Goal: Information Seeking & Learning: Learn about a topic

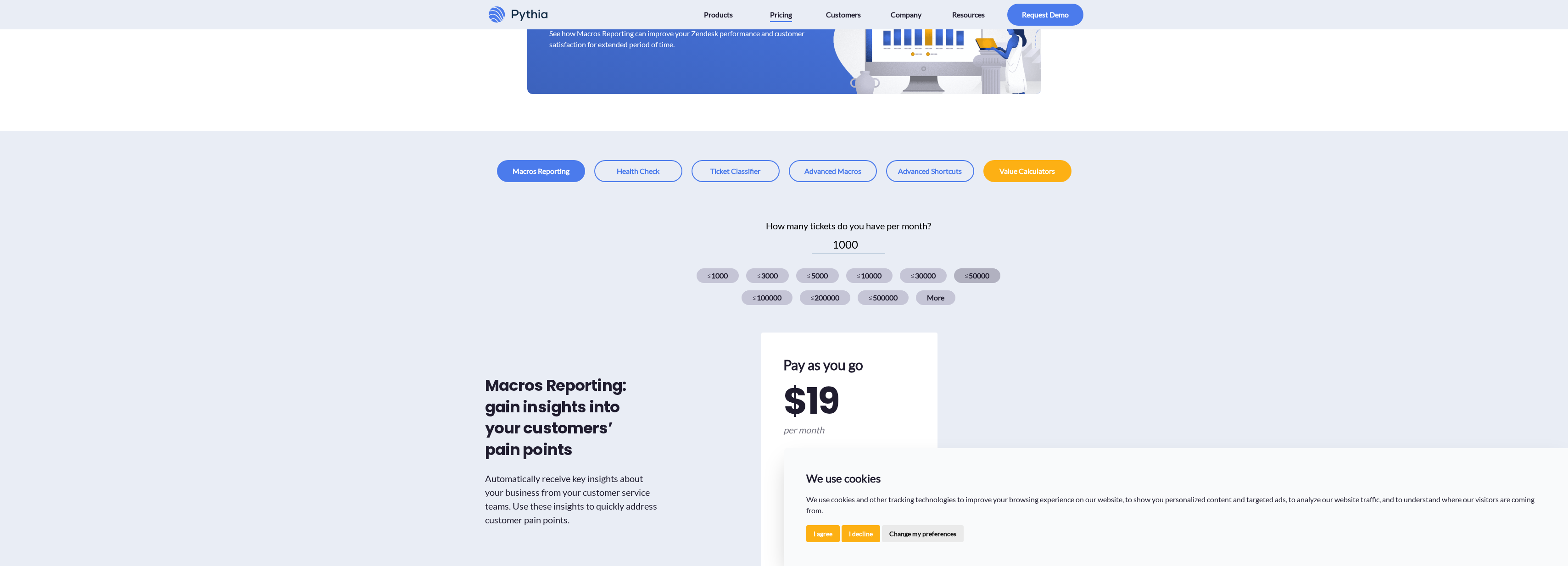
click at [986, 278] on div "≤ 50000" at bounding box center [977, 275] width 47 height 15
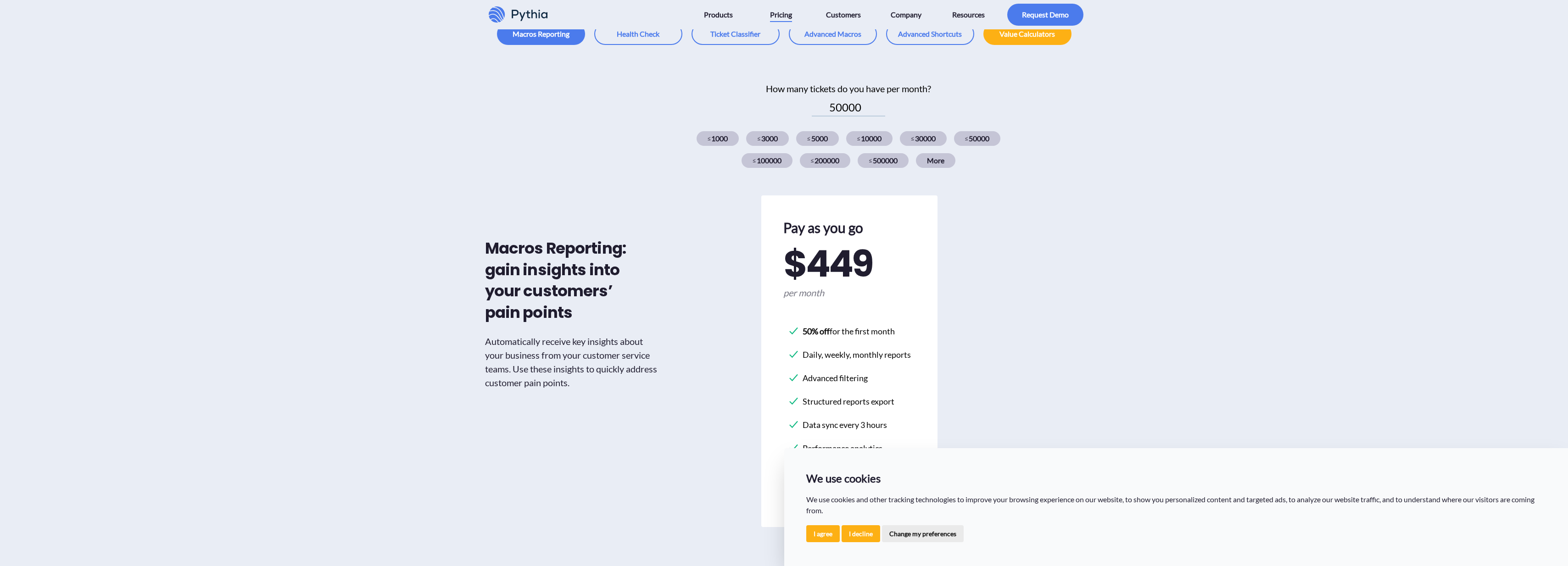
scroll to position [191, 0]
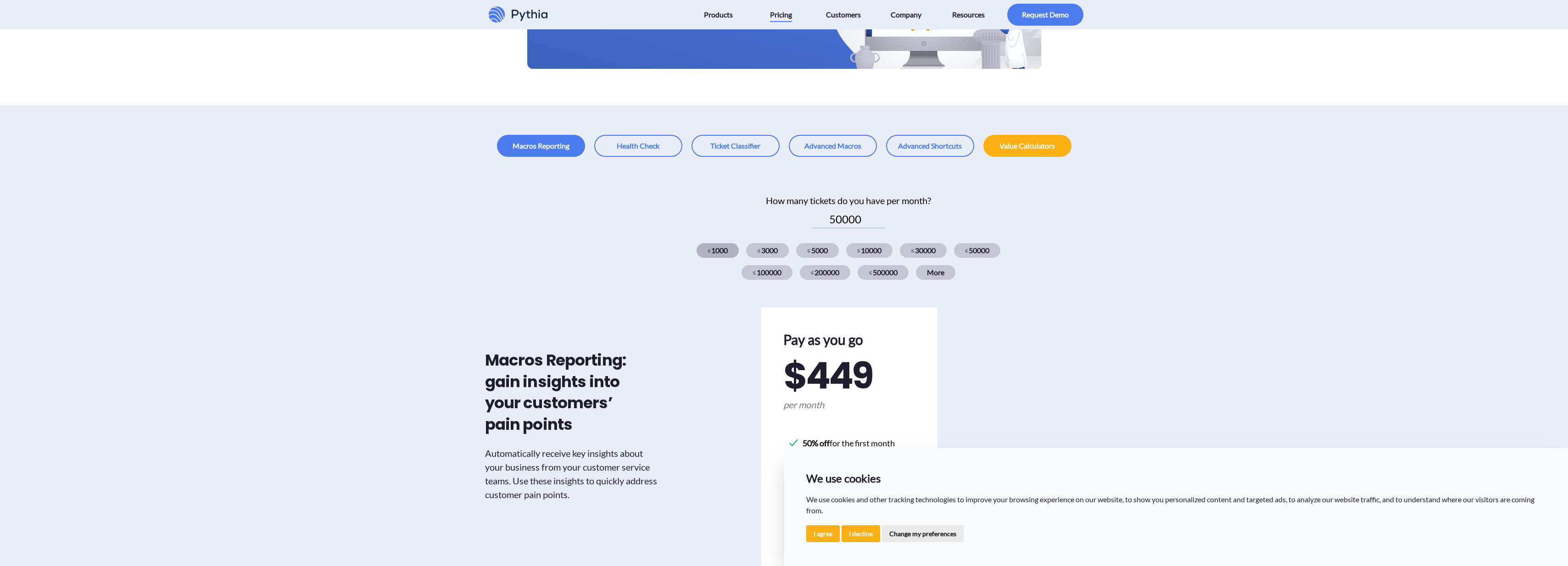
click at [729, 249] on div "≤ 1000" at bounding box center [717, 250] width 43 height 15
type input "1000"
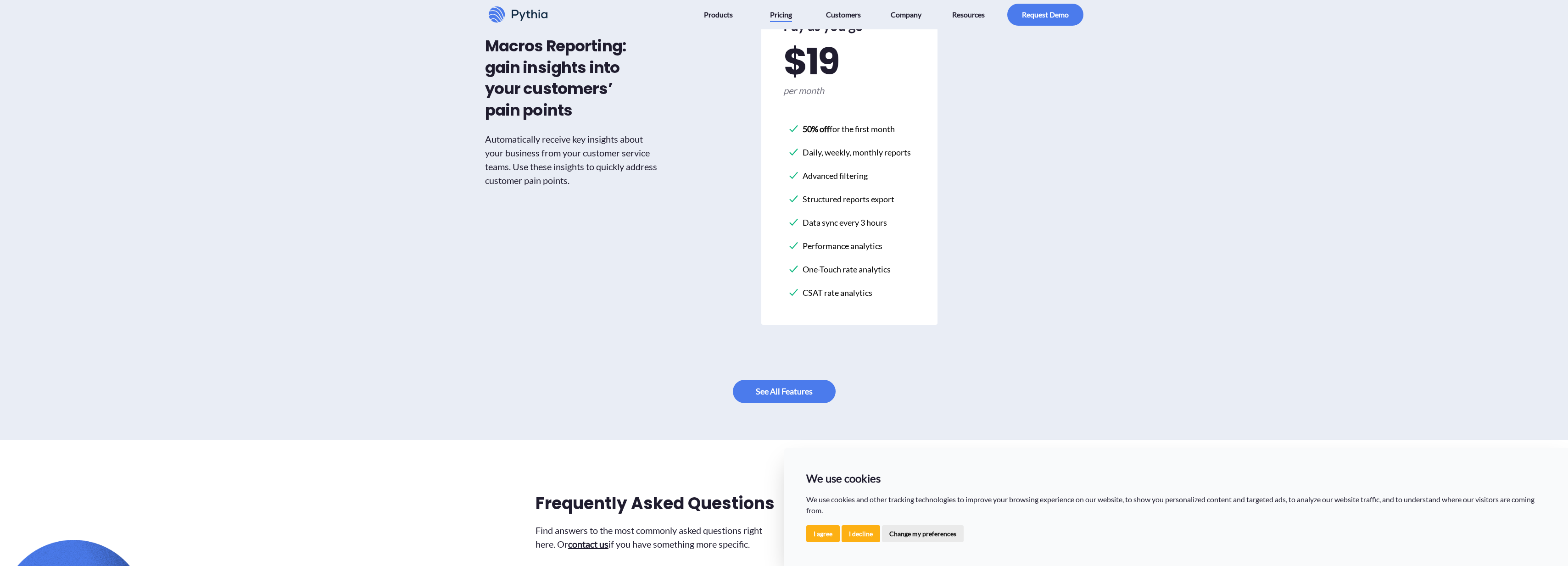
scroll to position [0, 0]
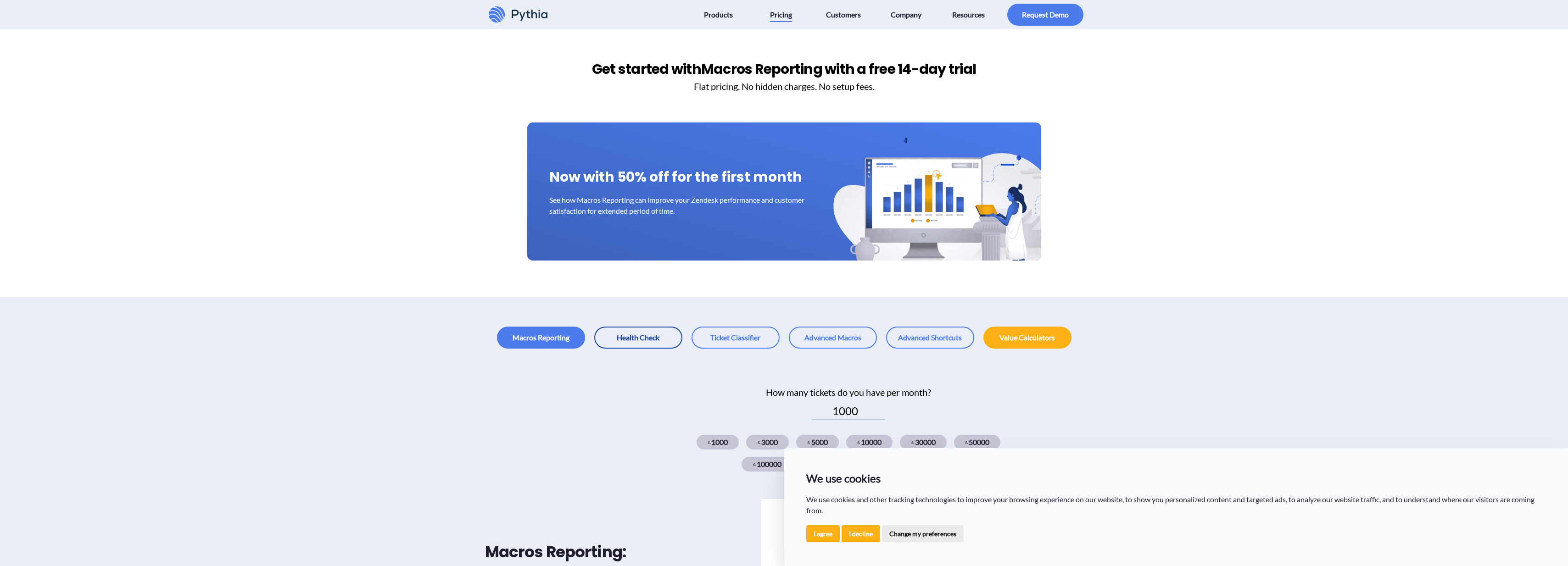
click at [665, 335] on link at bounding box center [638, 337] width 88 height 22
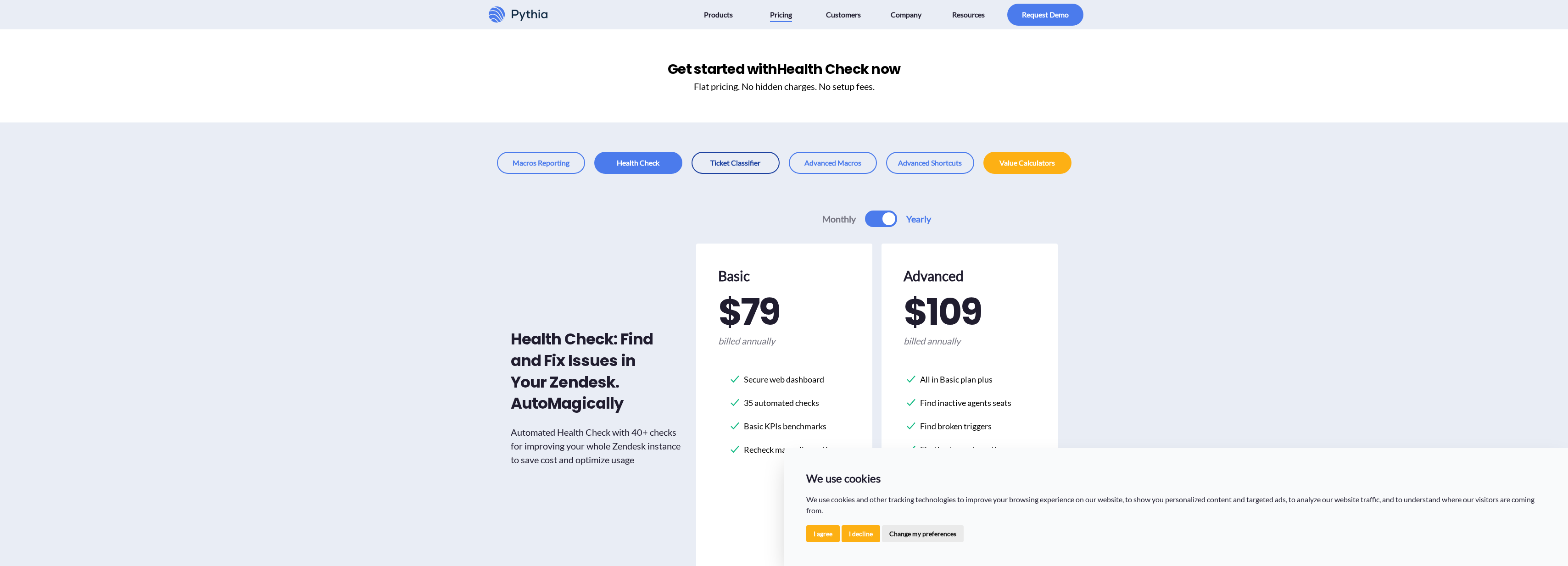
click at [730, 167] on link at bounding box center [735, 162] width 88 height 22
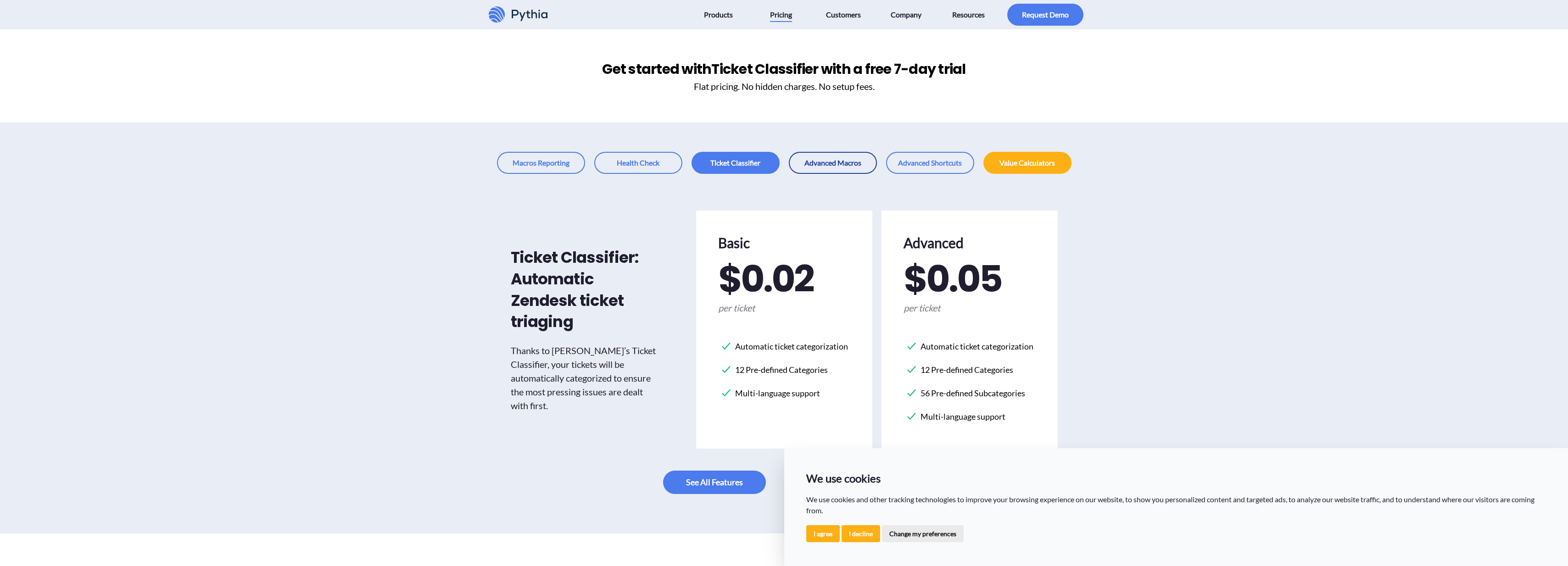
click at [830, 173] on link at bounding box center [833, 162] width 88 height 22
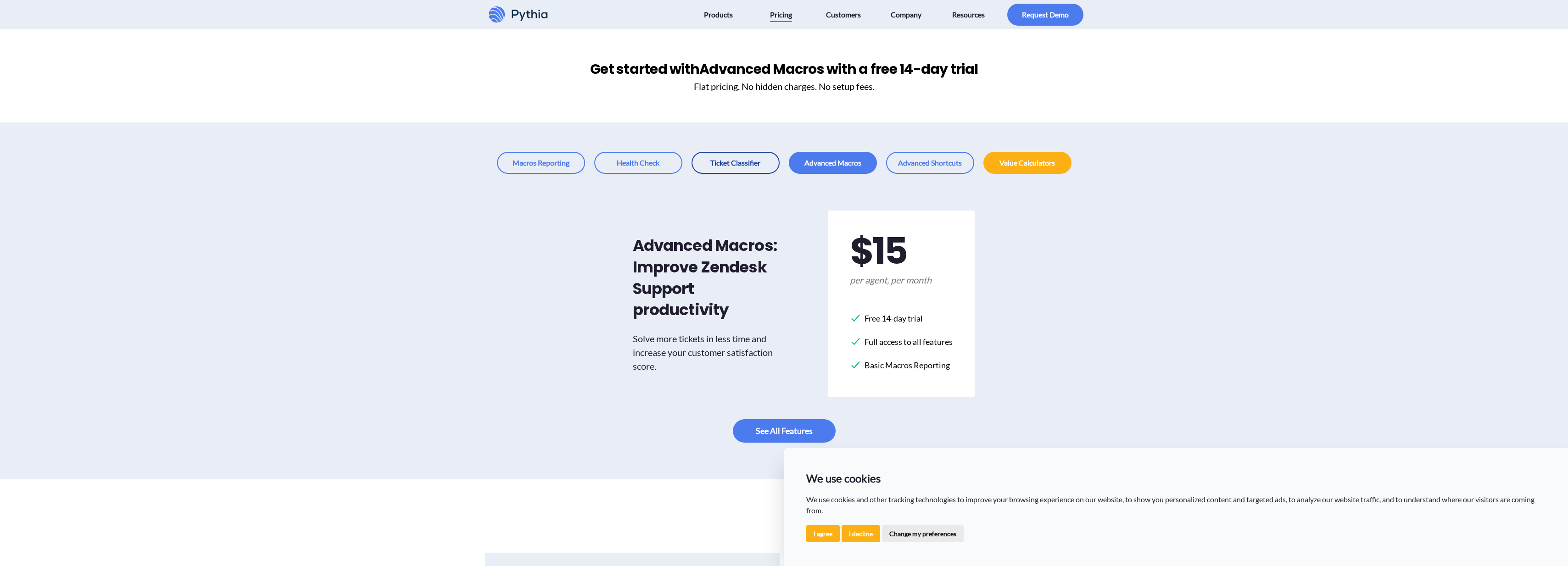
click at [748, 168] on link at bounding box center [735, 162] width 88 height 22
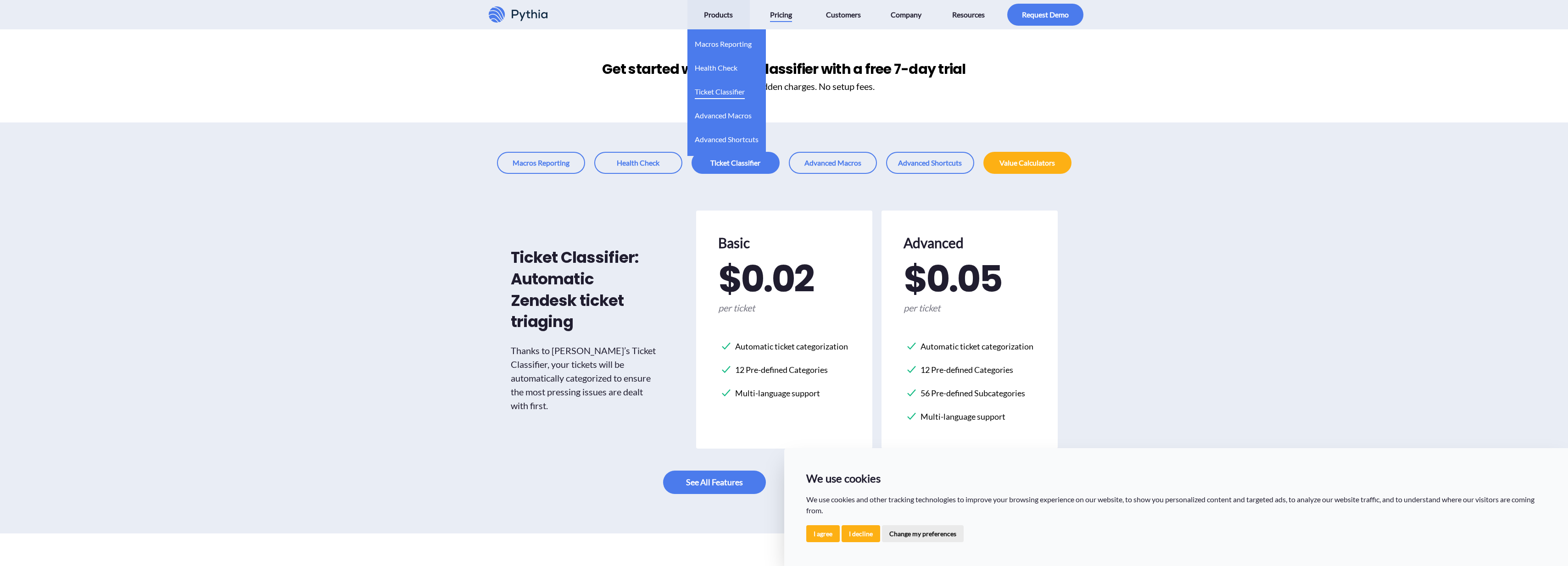
click at [729, 100] on link "Ticket Classifier" at bounding box center [720, 89] width 50 height 24
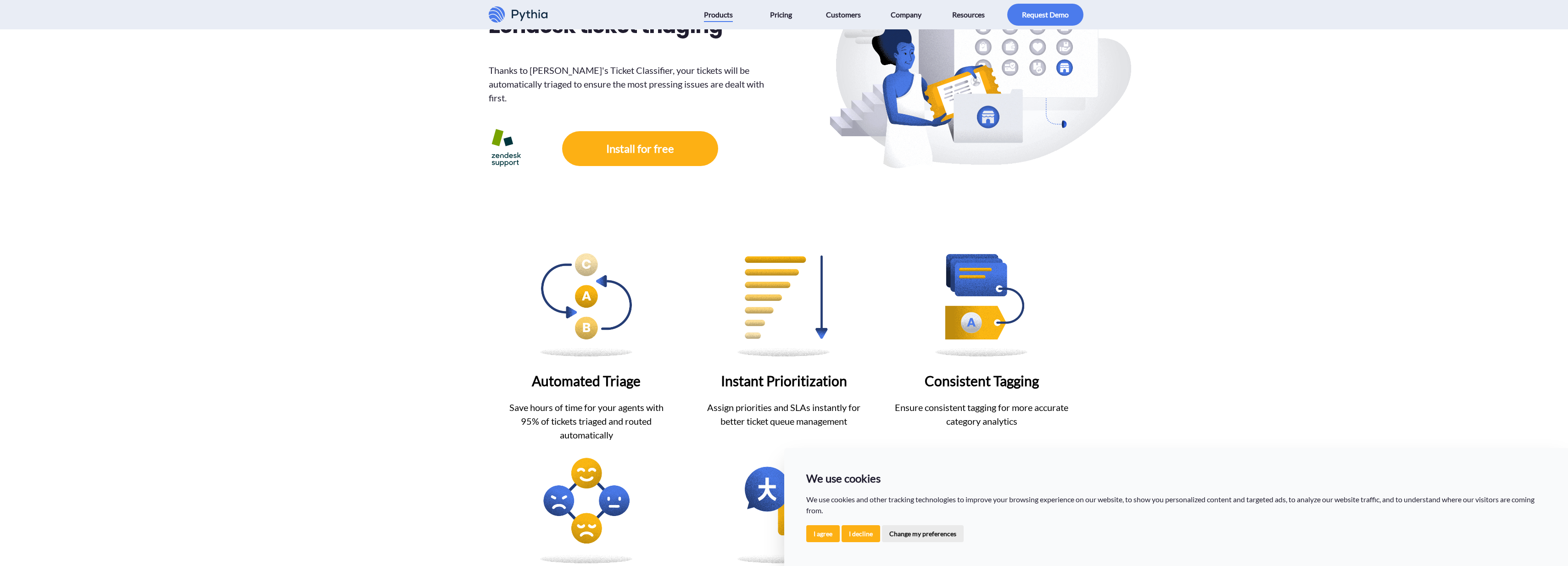
scroll to position [255, 0]
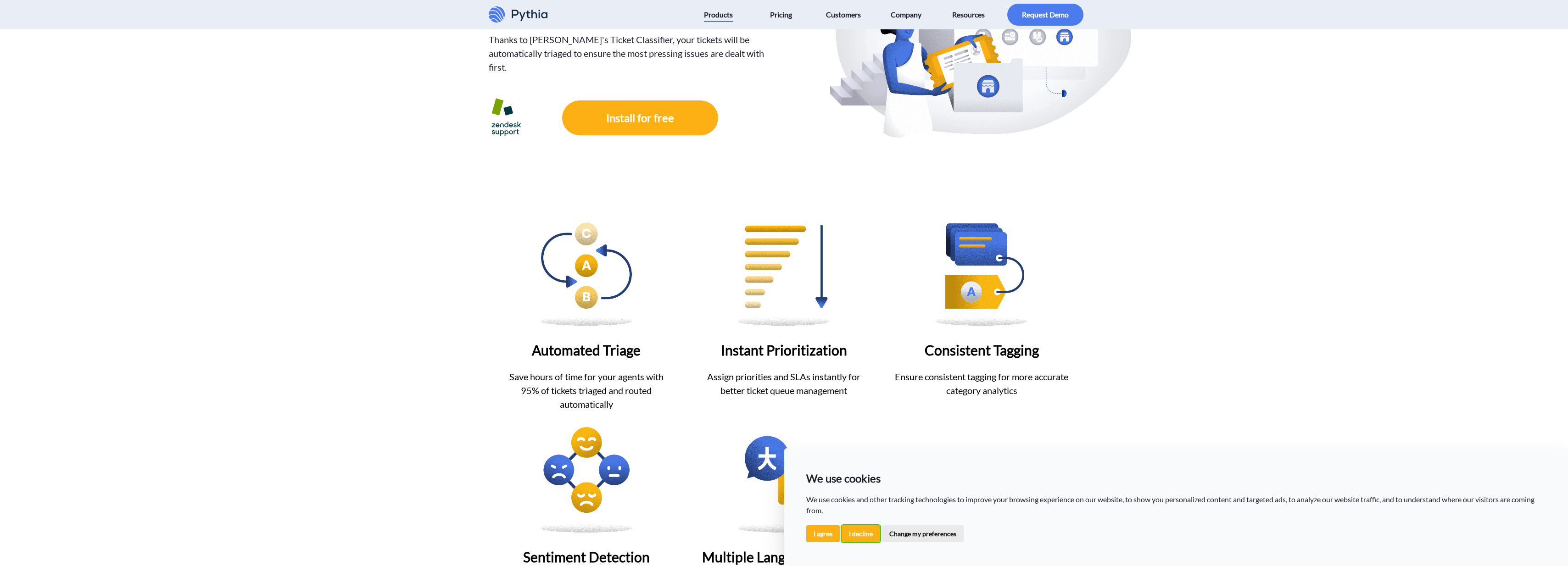
click at [864, 533] on button "I decline" at bounding box center [861, 533] width 39 height 17
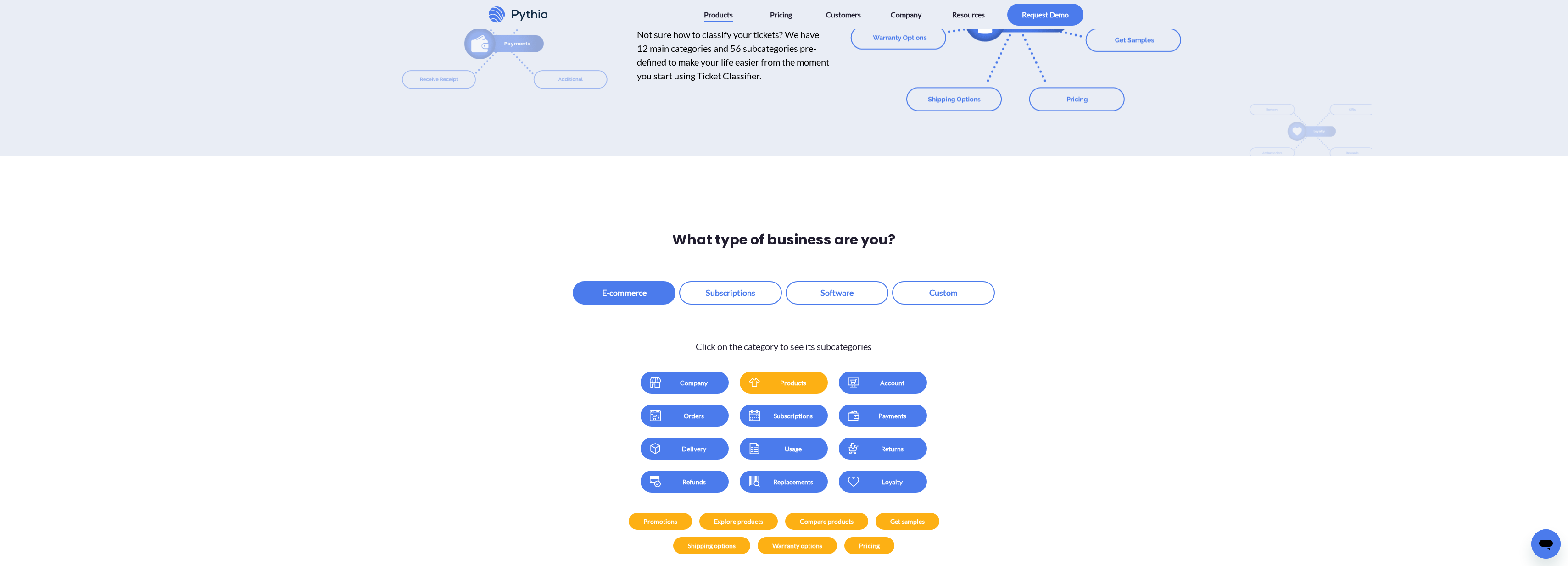
scroll to position [1096, 0]
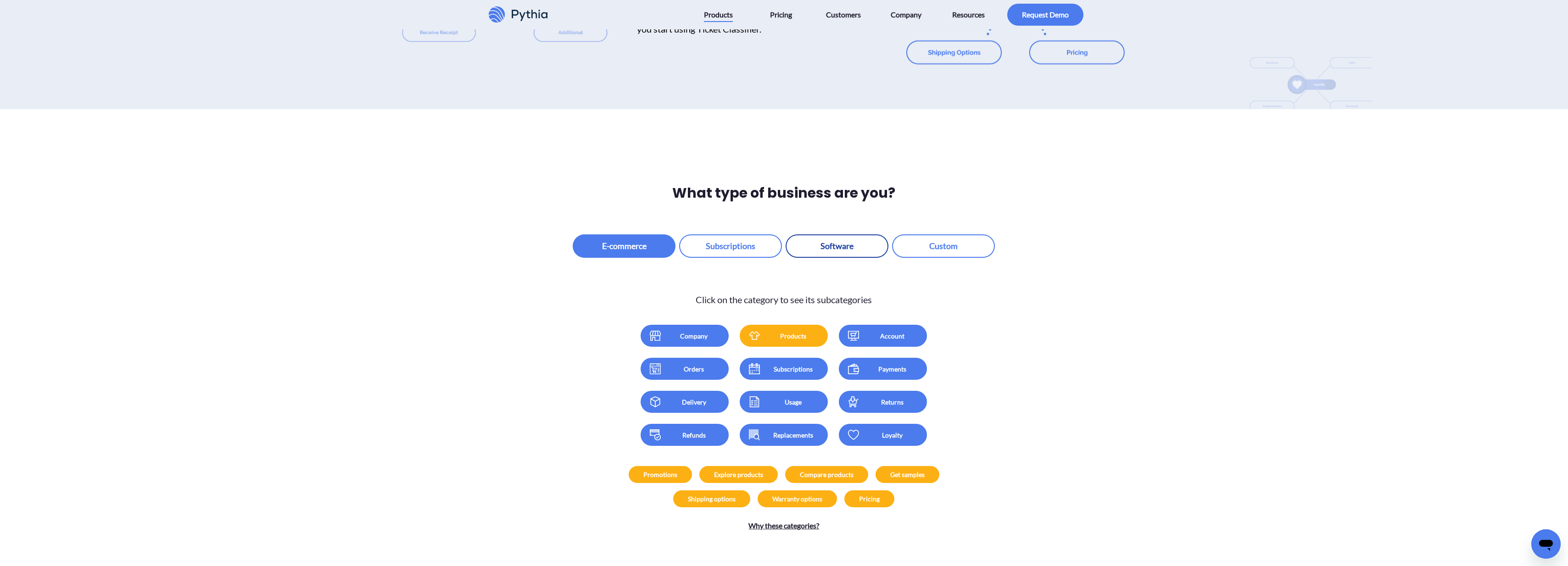
click at [840, 238] on button "button" at bounding box center [837, 245] width 103 height 23
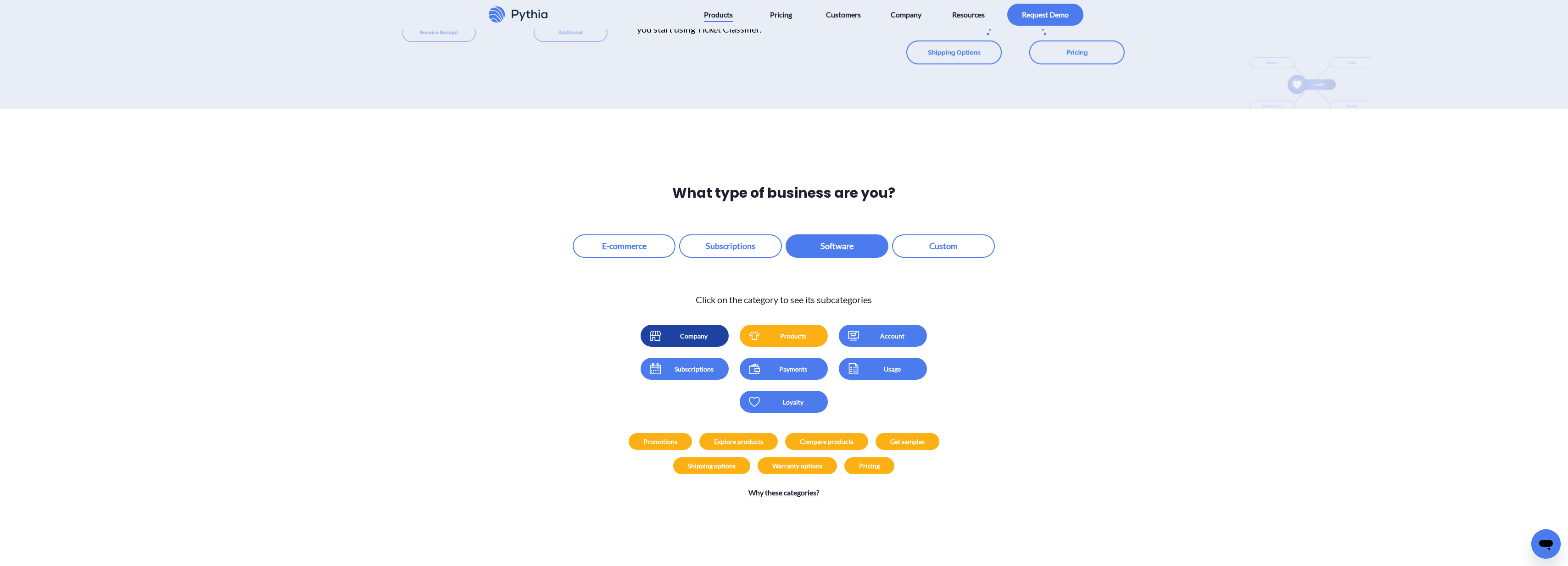
click at [715, 331] on div "Company" at bounding box center [694, 336] width 55 height 10
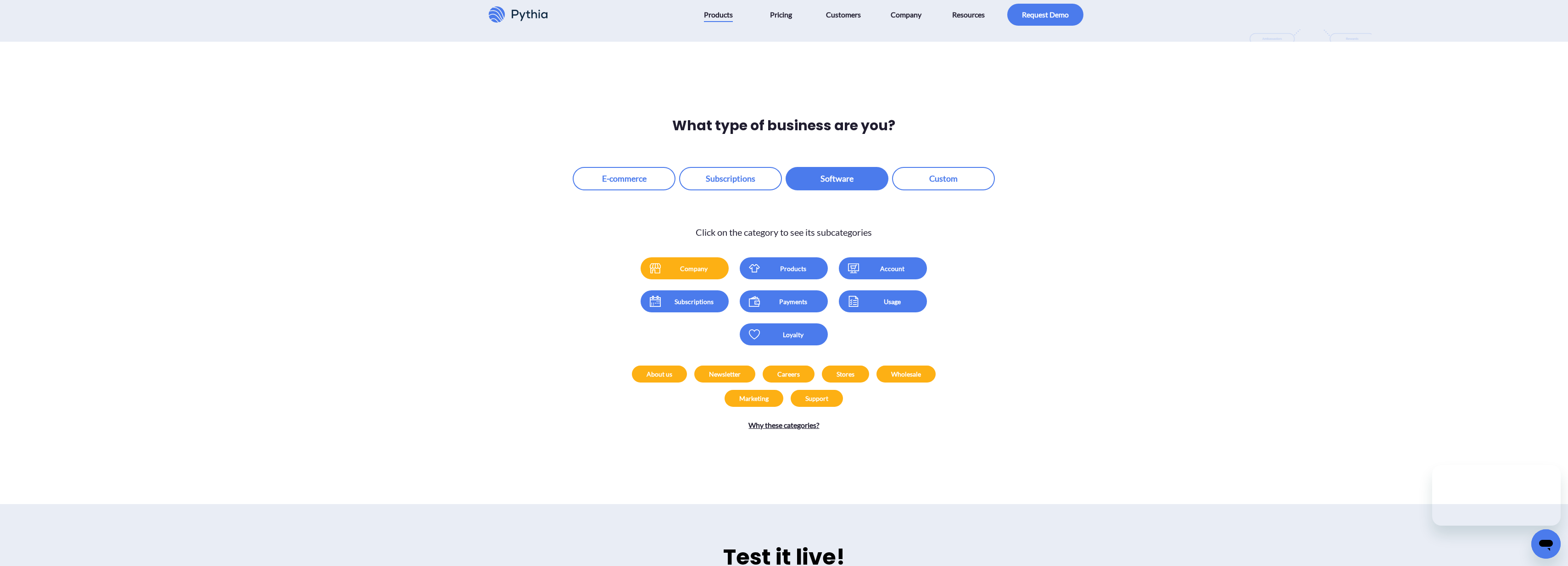
scroll to position [0, 0]
click at [810, 420] on link "Why these categories?" at bounding box center [784, 426] width 70 height 11
